Goal: Transaction & Acquisition: Purchase product/service

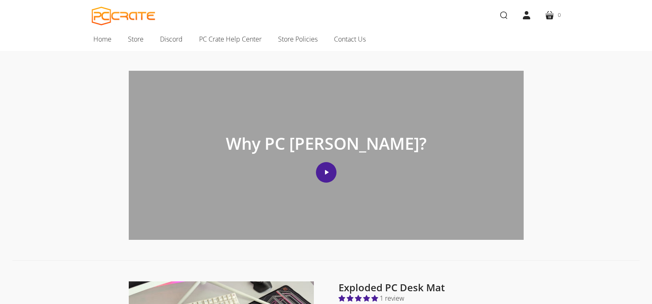
scroll to position [82, 0]
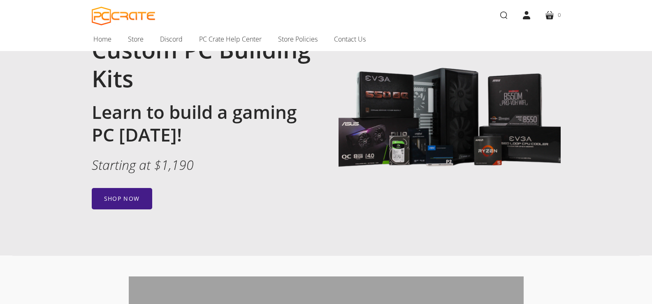
click at [132, 195] on link "Shop now" at bounding box center [122, 198] width 60 height 21
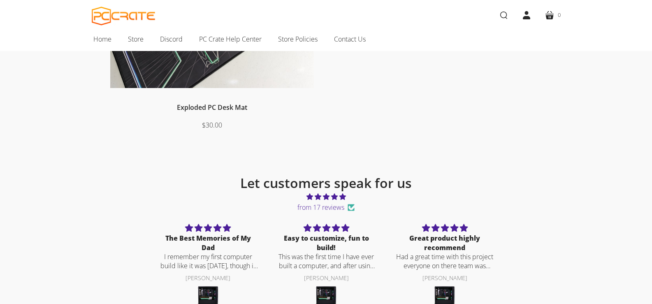
scroll to position [137, 0]
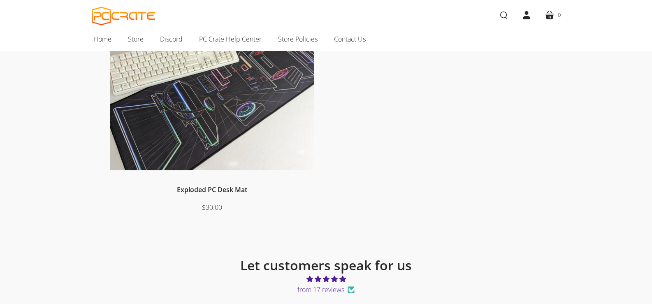
click at [134, 39] on span "Store" at bounding box center [136, 39] width 16 height 11
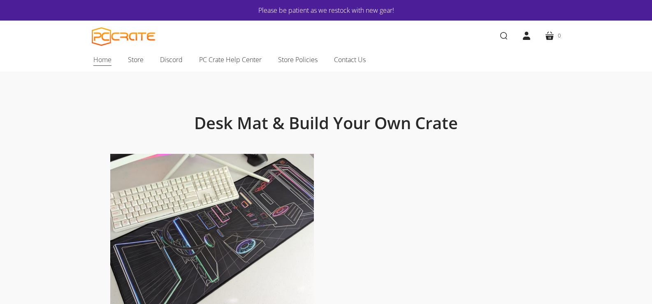
click at [102, 58] on span "Home" at bounding box center [102, 59] width 18 height 11
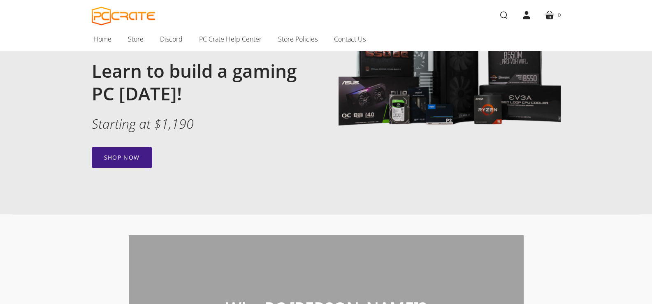
click at [123, 156] on link "Shop now" at bounding box center [122, 157] width 60 height 21
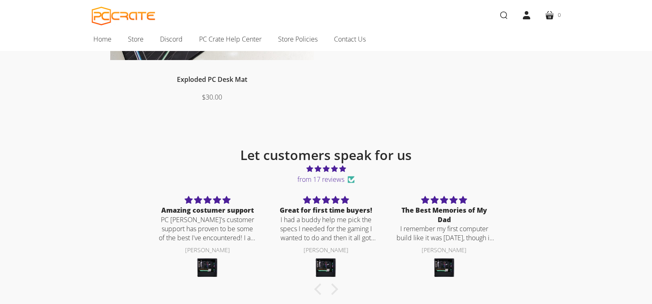
scroll to position [206, 0]
